Goal: Check status: Check status

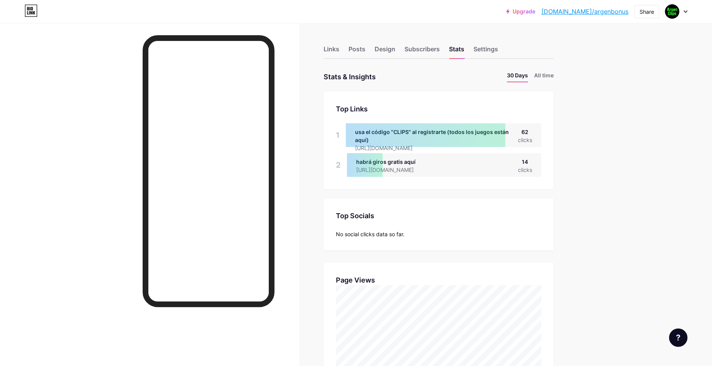
scroll to position [366, 712]
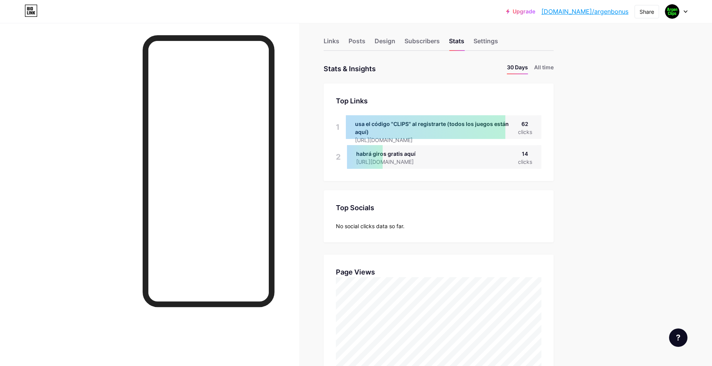
drag, startPoint x: 287, startPoint y: 215, endPoint x: 286, endPoint y: 240, distance: 24.9
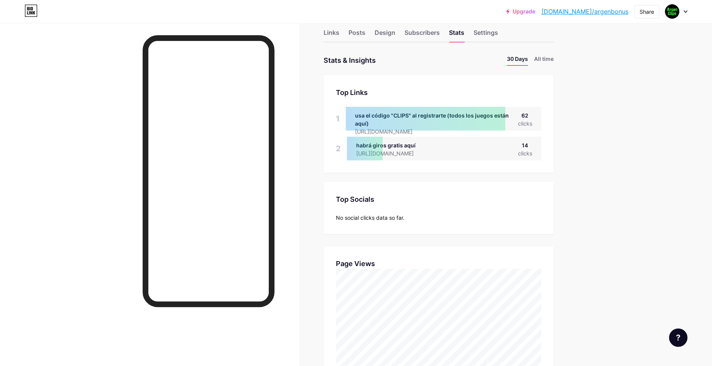
scroll to position [0, 0]
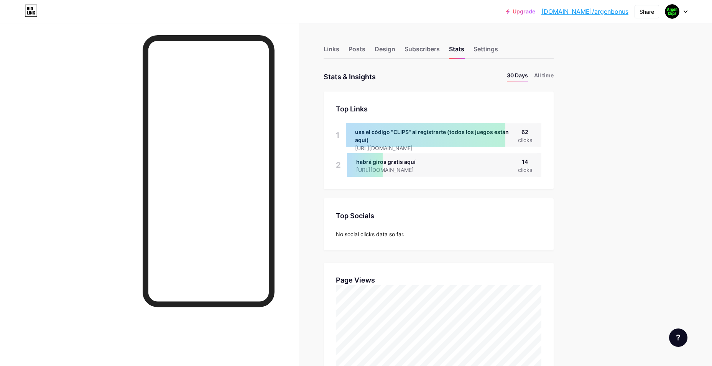
drag, startPoint x: 582, startPoint y: 301, endPoint x: 272, endPoint y: 23, distance: 415.9
